Goal: Navigation & Orientation: Find specific page/section

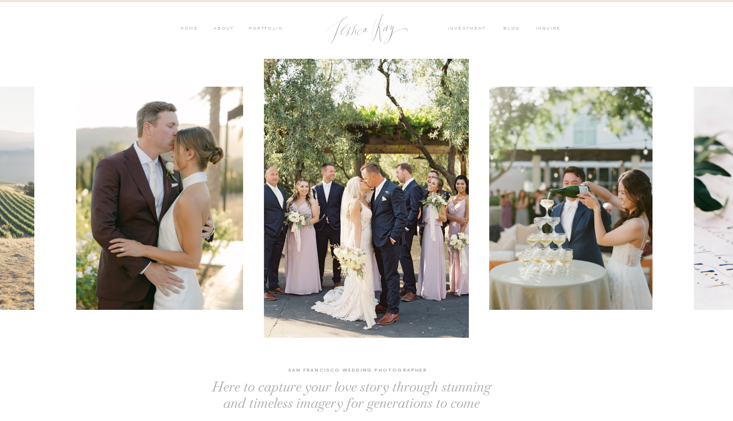
click at [269, 26] on nav "PORTFOLIO" at bounding box center [265, 29] width 36 height 8
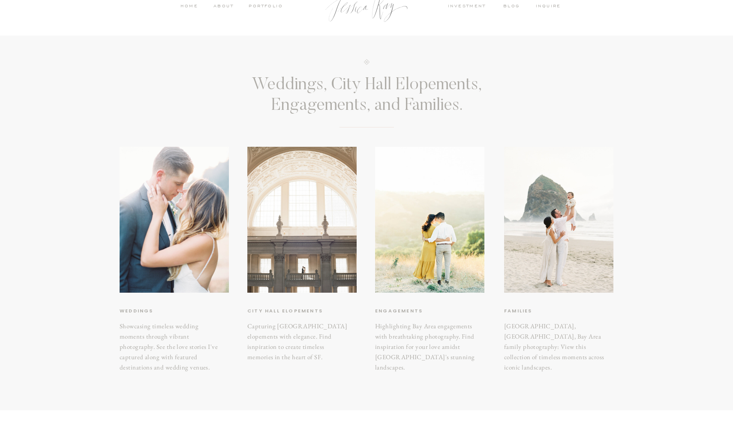
scroll to position [26, 0]
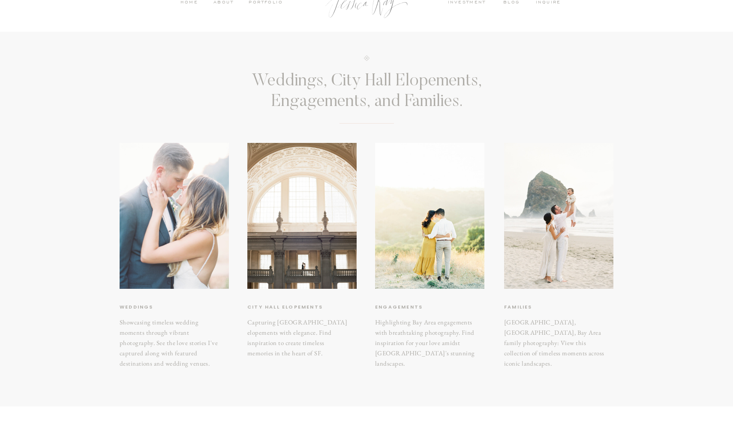
click at [145, 234] on div at bounding box center [174, 216] width 109 height 146
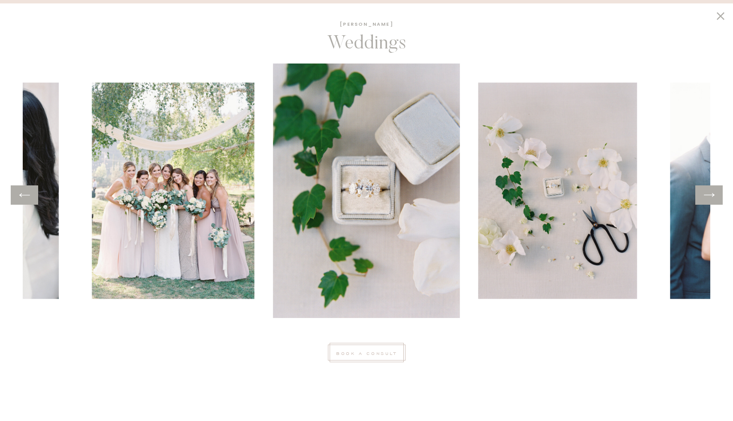
scroll to position [346, 0]
click at [710, 199] on icon at bounding box center [709, 194] width 12 height 13
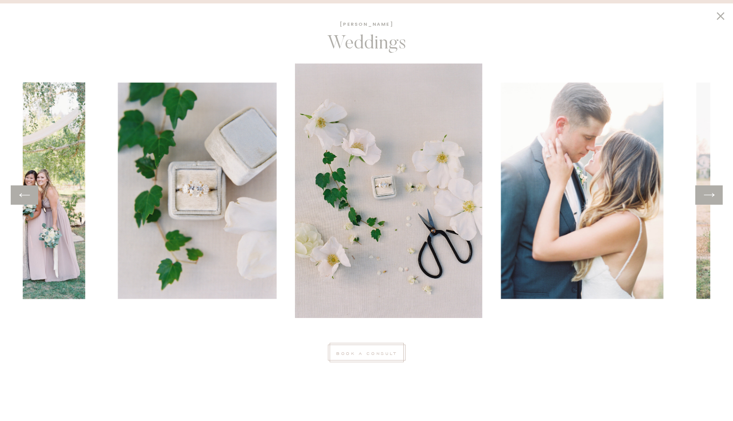
click at [710, 199] on icon at bounding box center [709, 194] width 12 height 13
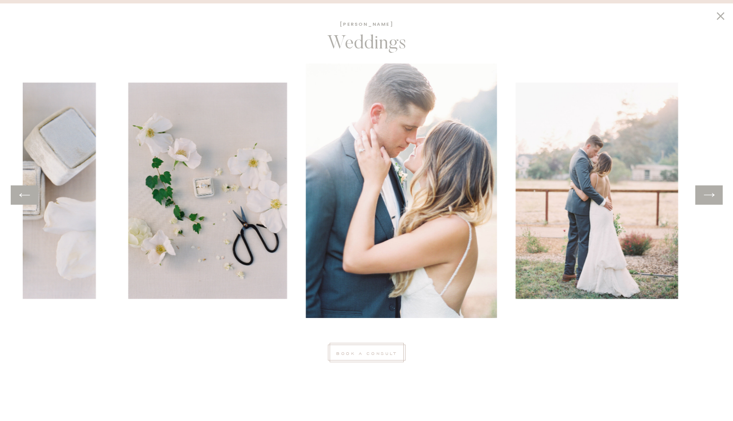
click at [710, 199] on icon at bounding box center [709, 194] width 12 height 13
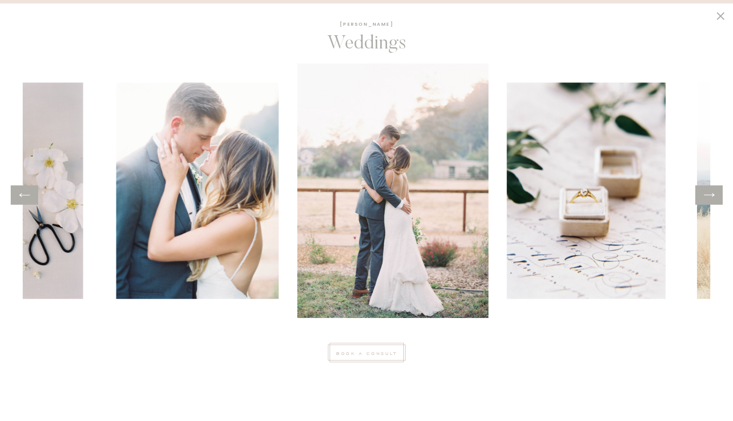
click at [710, 199] on icon at bounding box center [709, 194] width 12 height 13
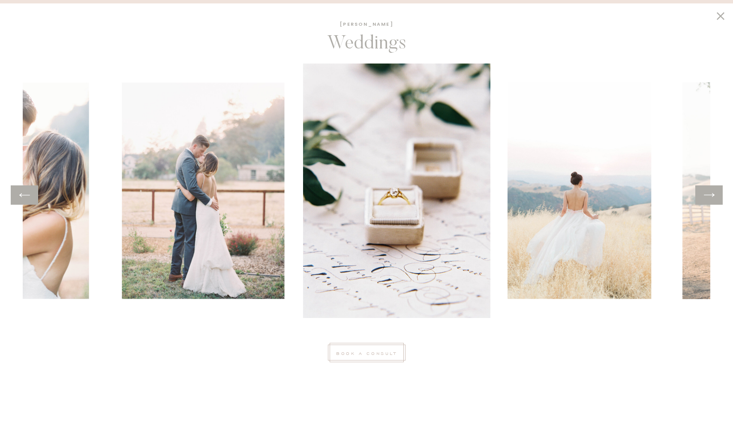
click at [710, 199] on icon at bounding box center [709, 194] width 12 height 13
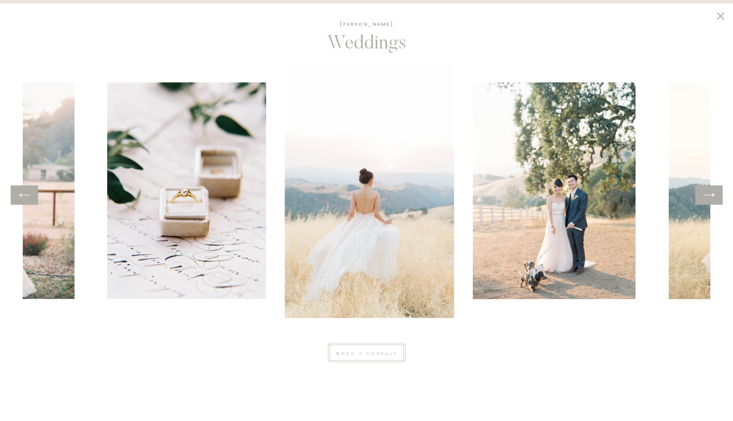
click at [710, 199] on icon at bounding box center [709, 194] width 12 height 13
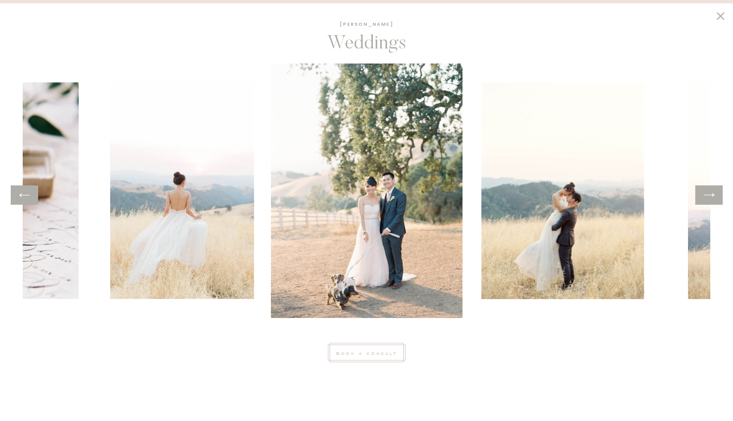
click at [710, 199] on icon at bounding box center [709, 194] width 12 height 13
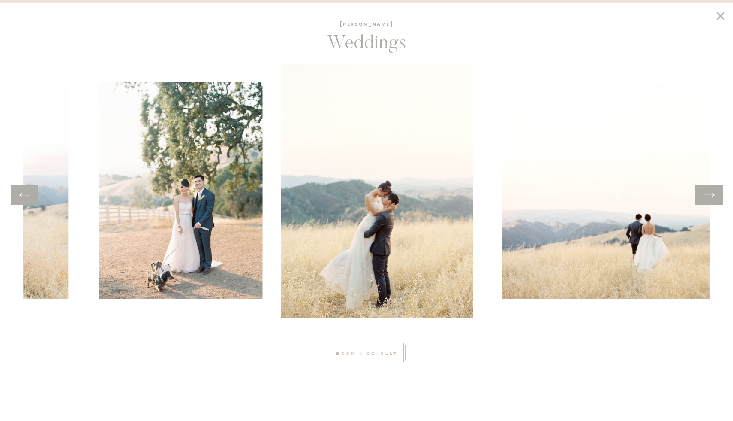
click at [710, 199] on icon at bounding box center [709, 194] width 12 height 13
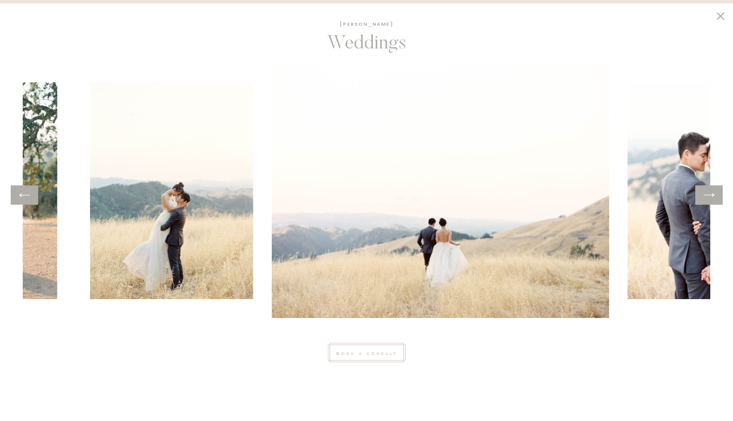
click at [710, 199] on icon at bounding box center [709, 194] width 12 height 13
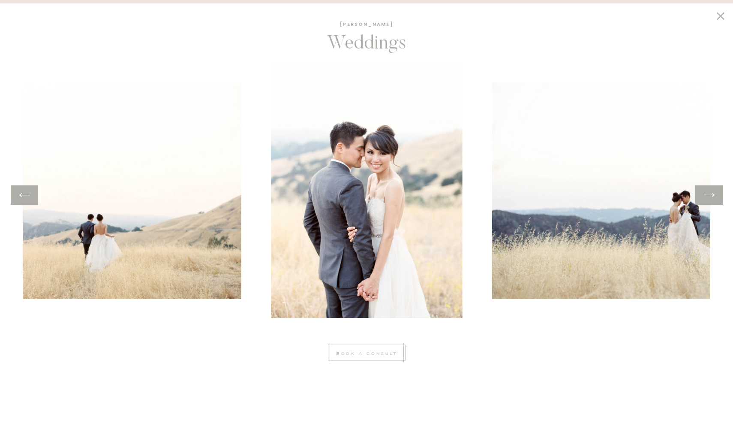
click at [710, 199] on icon at bounding box center [709, 194] width 12 height 13
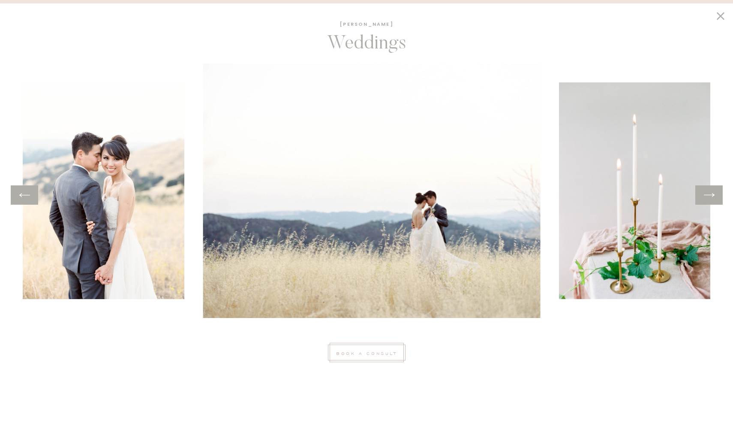
click at [710, 199] on icon at bounding box center [709, 194] width 12 height 13
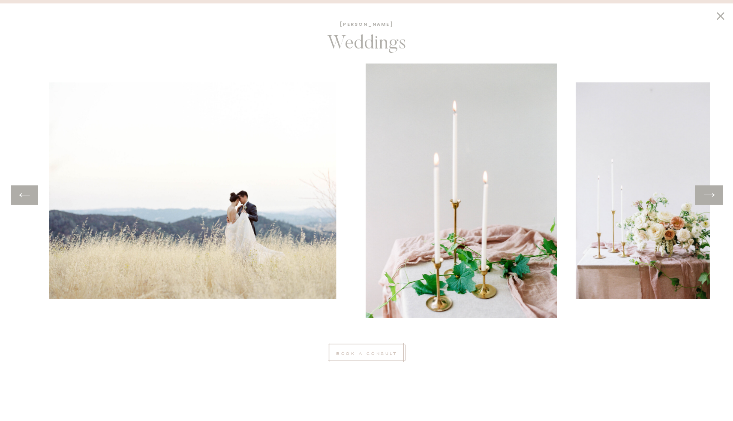
click at [710, 199] on icon at bounding box center [709, 194] width 12 height 13
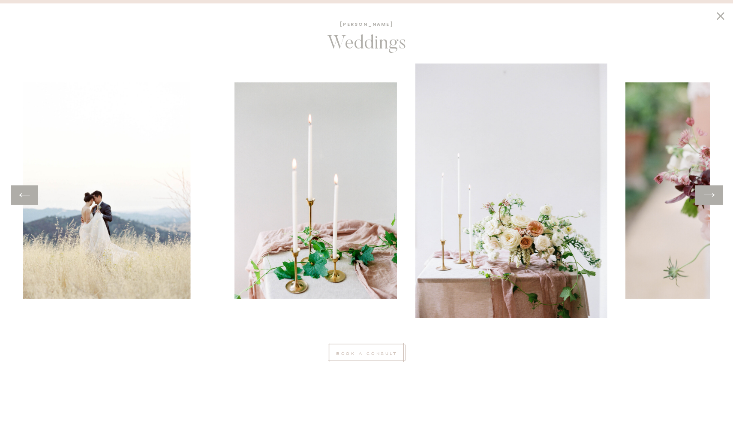
click at [710, 199] on icon at bounding box center [709, 194] width 12 height 13
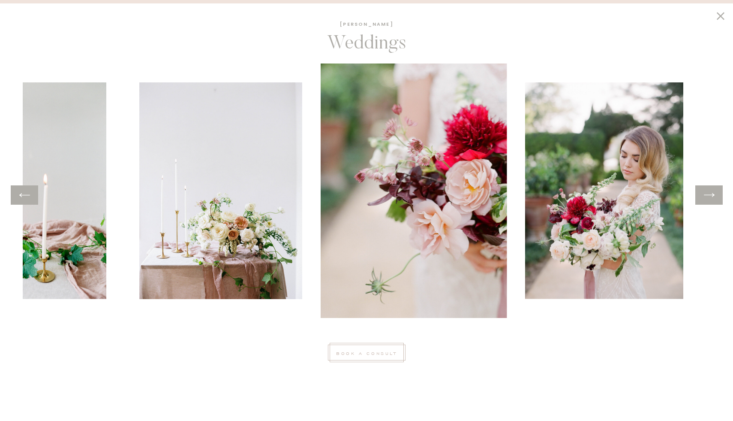
click at [710, 199] on icon at bounding box center [709, 194] width 12 height 13
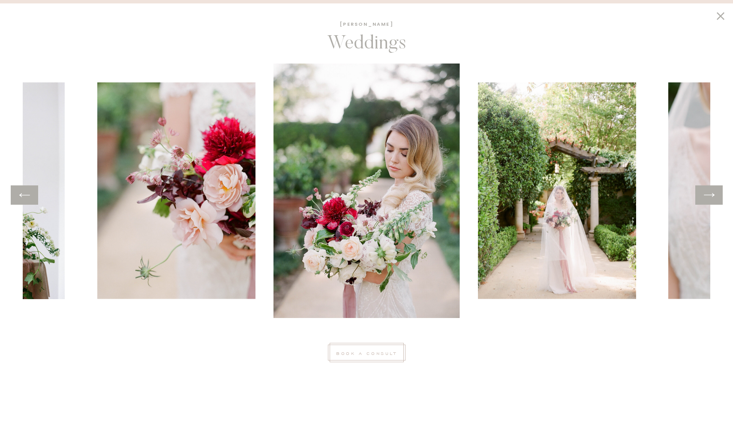
click at [710, 199] on icon at bounding box center [709, 194] width 12 height 13
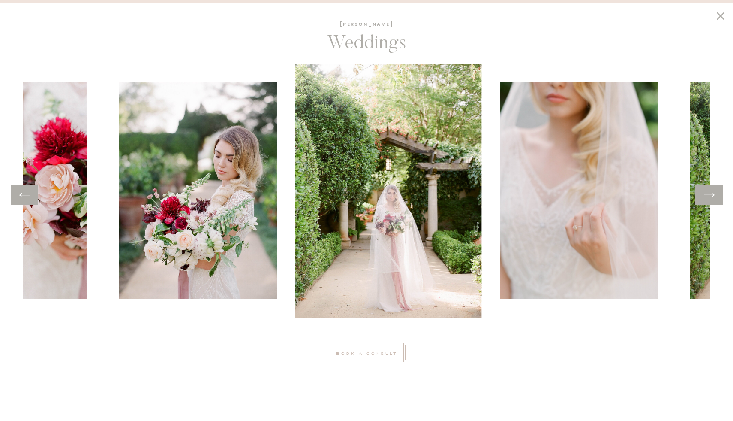
click at [710, 199] on icon at bounding box center [709, 194] width 12 height 13
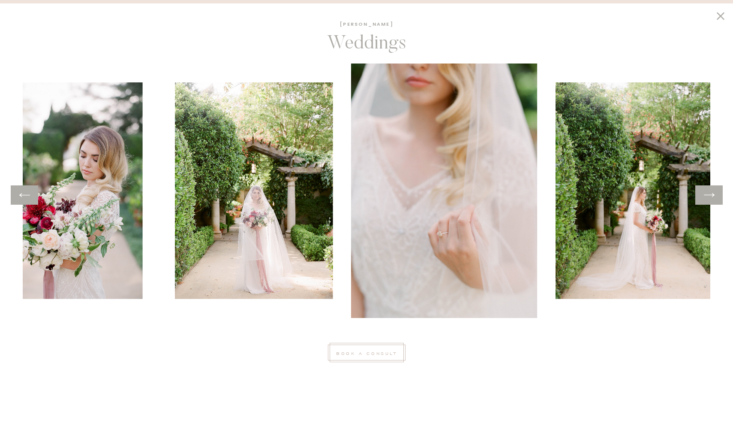
click at [710, 199] on icon at bounding box center [709, 194] width 12 height 13
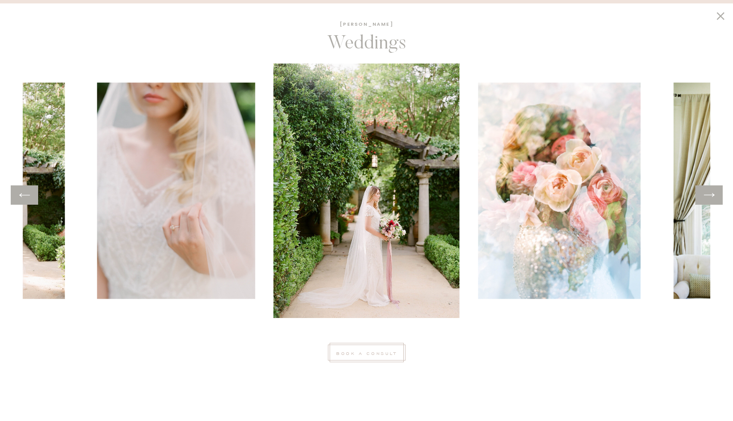
click at [713, 194] on icon at bounding box center [709, 195] width 11 height 4
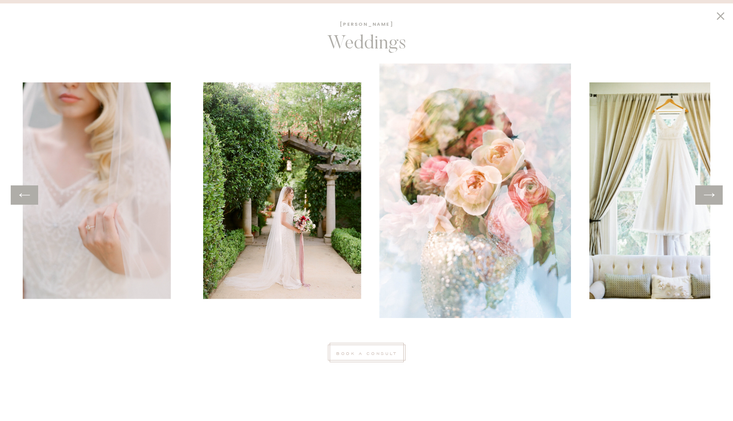
click at [713, 194] on icon at bounding box center [709, 195] width 11 height 4
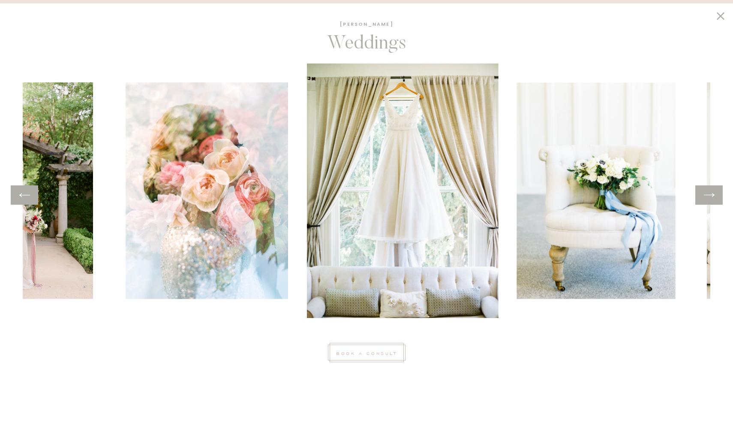
click at [713, 194] on icon at bounding box center [709, 195] width 11 height 4
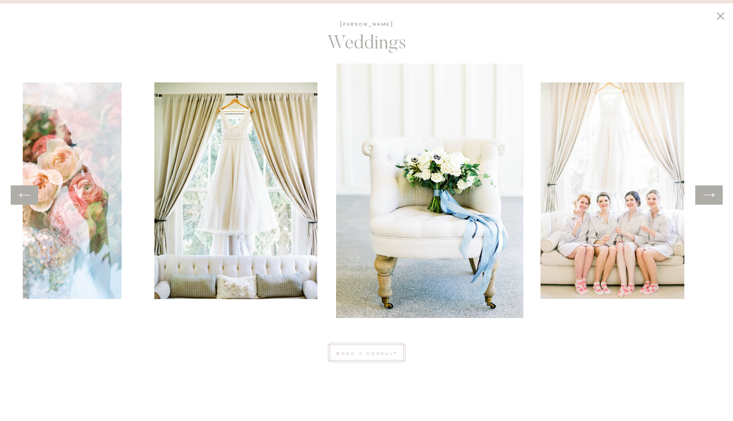
click at [713, 194] on icon at bounding box center [709, 195] width 11 height 4
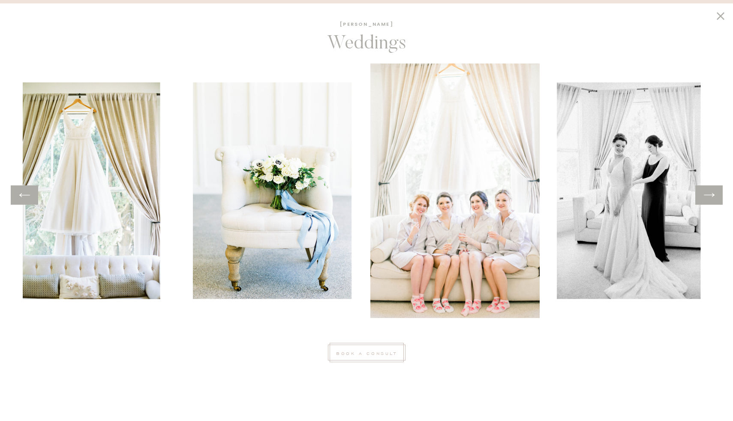
click at [713, 194] on icon at bounding box center [709, 195] width 11 height 4
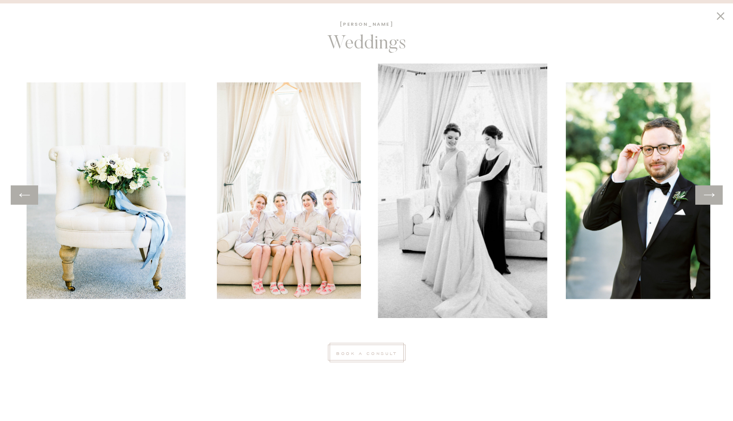
click at [713, 194] on icon at bounding box center [709, 195] width 11 height 4
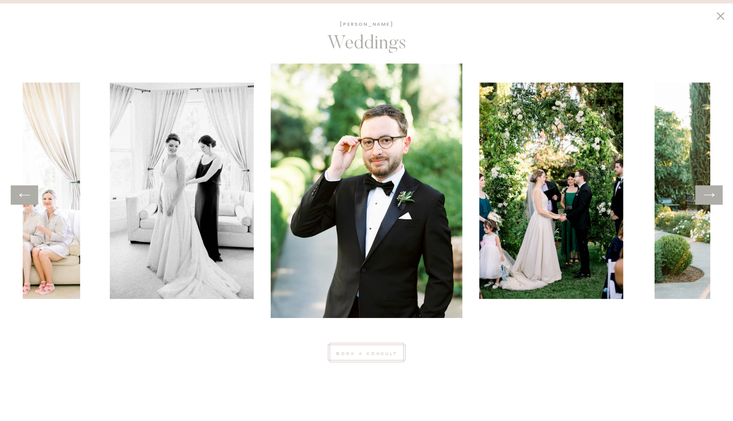
click at [713, 194] on icon at bounding box center [709, 195] width 11 height 4
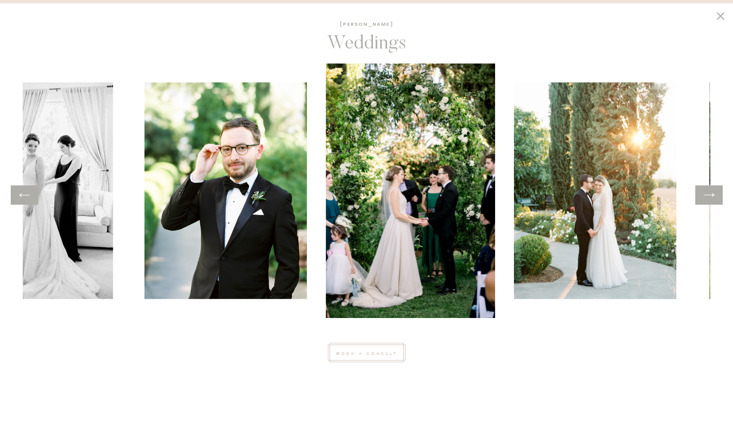
click at [713, 194] on icon at bounding box center [709, 195] width 11 height 4
